Goal: Information Seeking & Learning: Learn about a topic

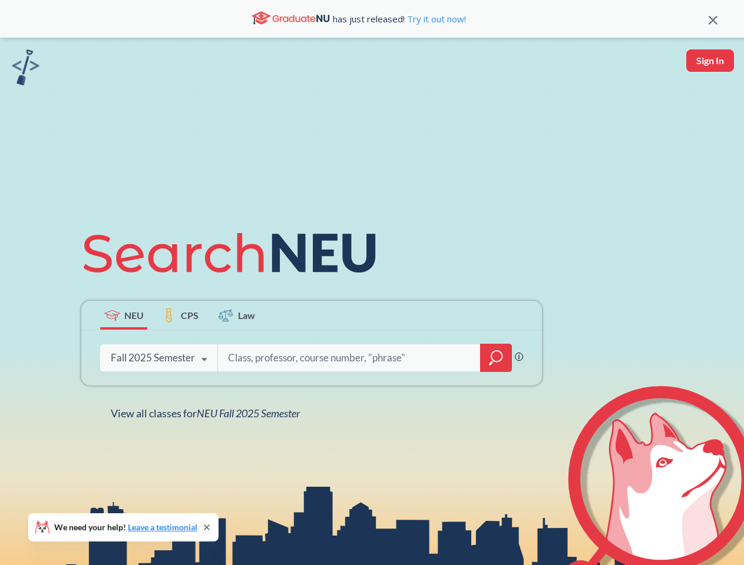
click at [371, 283] on icon at bounding box center [234, 253] width 307 height 66
click at [712, 19] on icon at bounding box center [712, 20] width 9 height 9
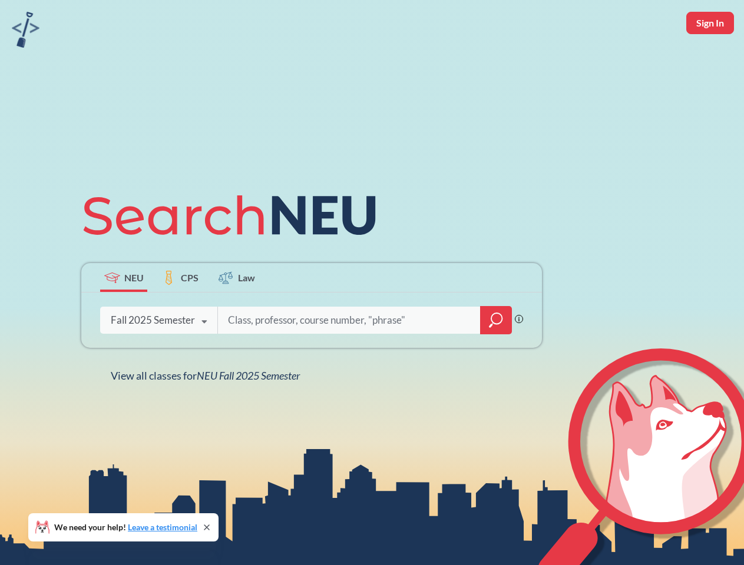
click at [709, 61] on div "NEU CPS Law Phrase search guarantees the exact search appears in the results. E…" at bounding box center [372, 282] width 744 height 565
click at [124, 315] on div "Fall 2025 Semester" at bounding box center [153, 320] width 84 height 13
click at [180, 315] on div "Fall 2025 Semester" at bounding box center [153, 320] width 84 height 13
click at [237, 315] on input "search" at bounding box center [349, 320] width 245 height 25
click at [496, 358] on div "NEU CPS Law Phrase search guarantees the exact search appears in the results. E…" at bounding box center [311, 283] width 475 height 200
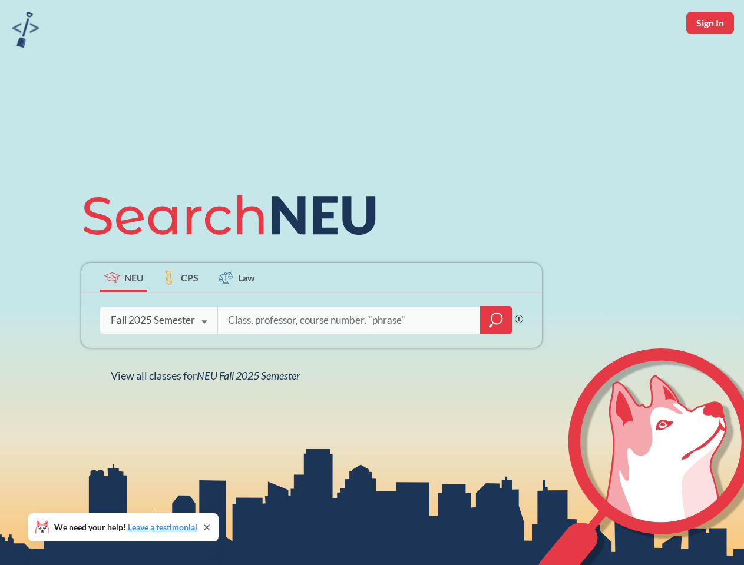
click at [158, 358] on div "NEU CPS Law Phrase search guarantees the exact search appears in the results. E…" at bounding box center [311, 283] width 475 height 200
click at [204, 360] on div "NEU CPS Law Phrase search guarantees the exact search appears in the results. E…" at bounding box center [311, 283] width 475 height 200
click at [208, 413] on div "NEU CPS Law Phrase search guarantees the exact search appears in the results. E…" at bounding box center [372, 282] width 744 height 565
